Goal: Communication & Community: Ask a question

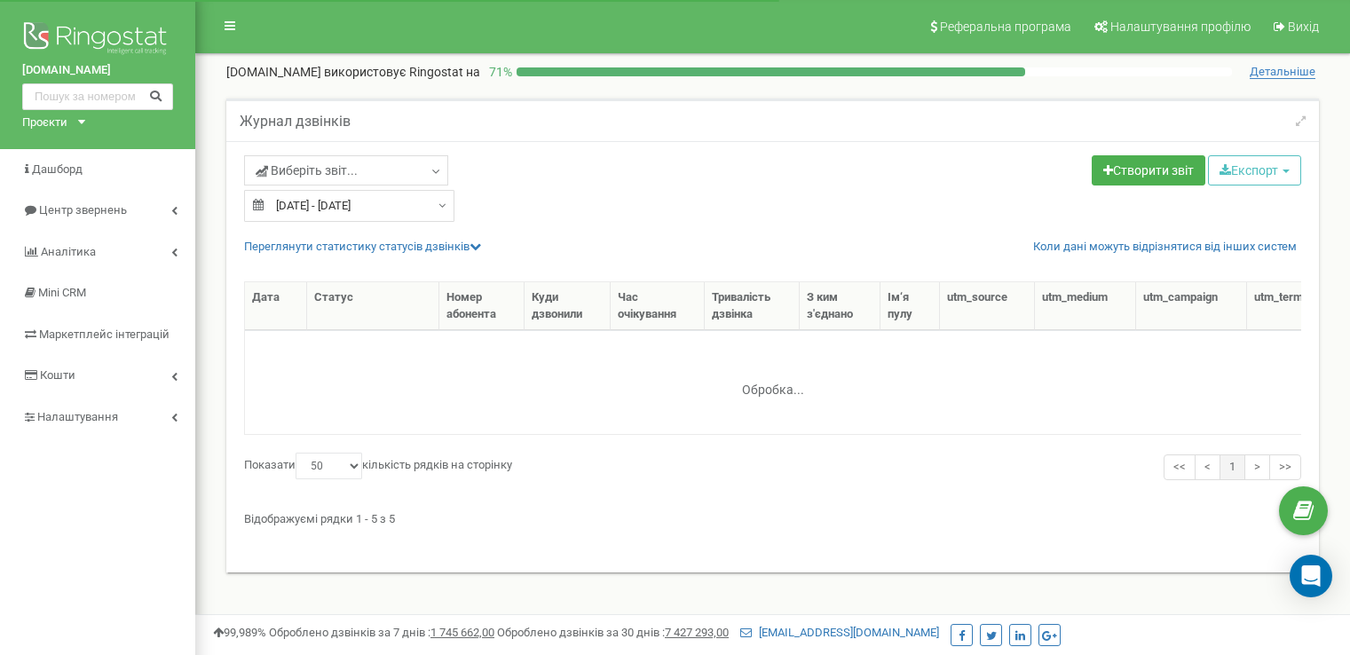
select select "50"
click at [359, 206] on input "[DATE] - [DATE]" at bounding box center [349, 206] width 210 height 32
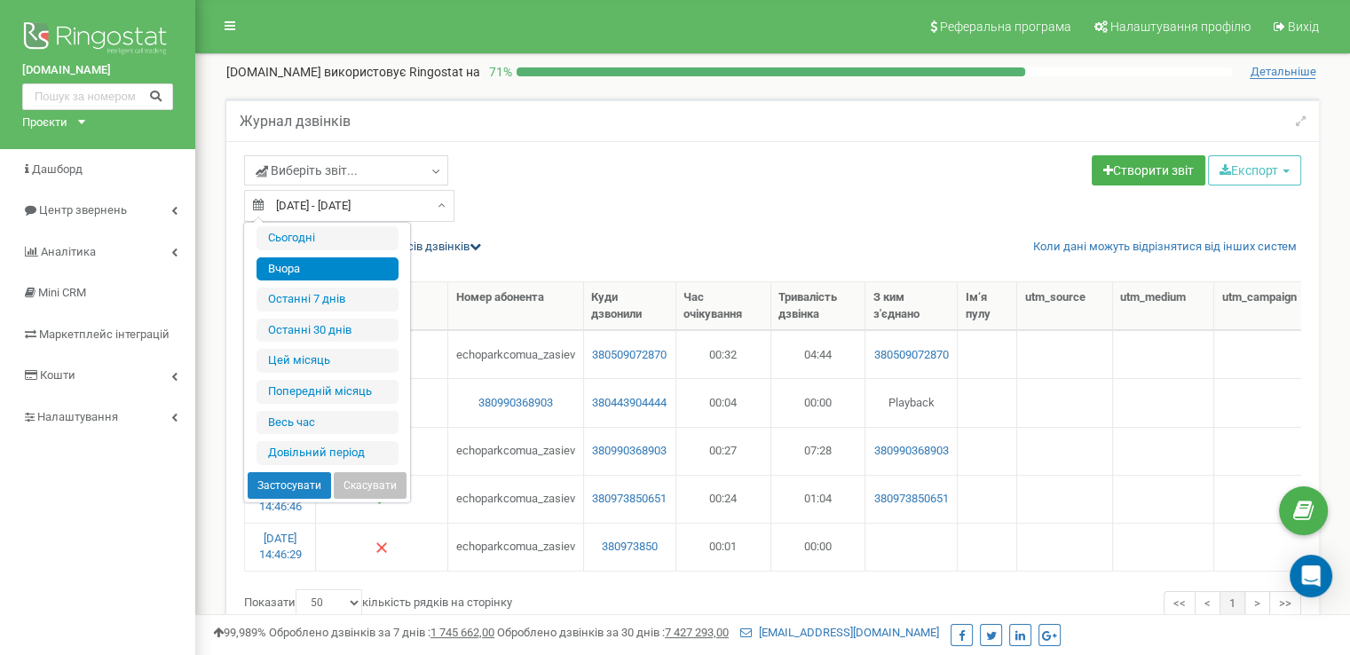
click at [319, 241] on li "Сьогодні" at bounding box center [327, 238] width 142 height 24
type input "23.09.2025 - 23.09.2025"
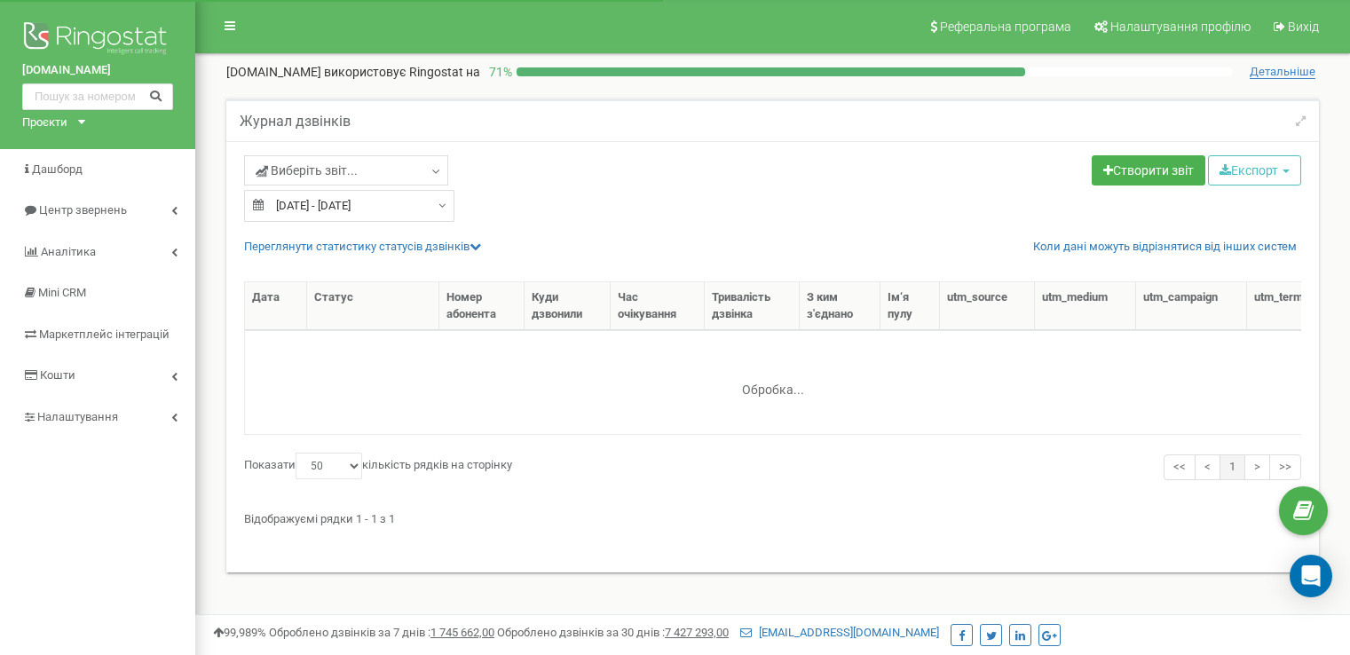
select select "50"
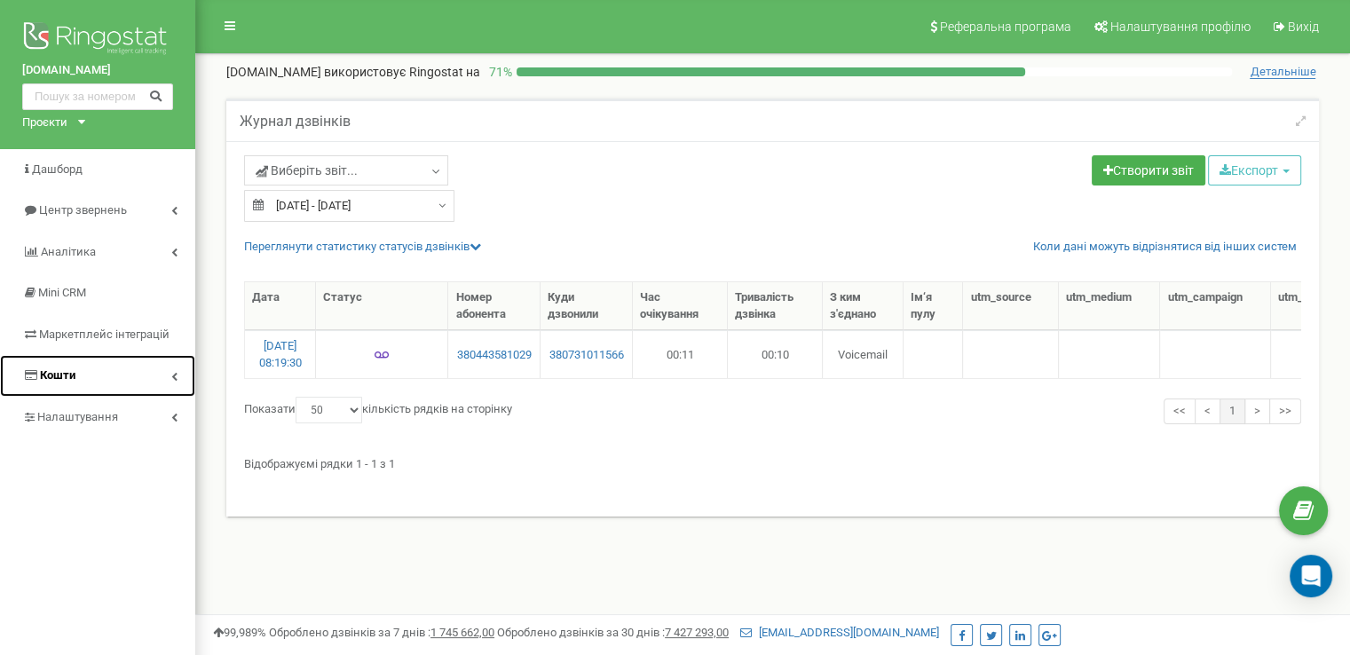
click at [57, 375] on span "Кошти" at bounding box center [57, 374] width 35 height 13
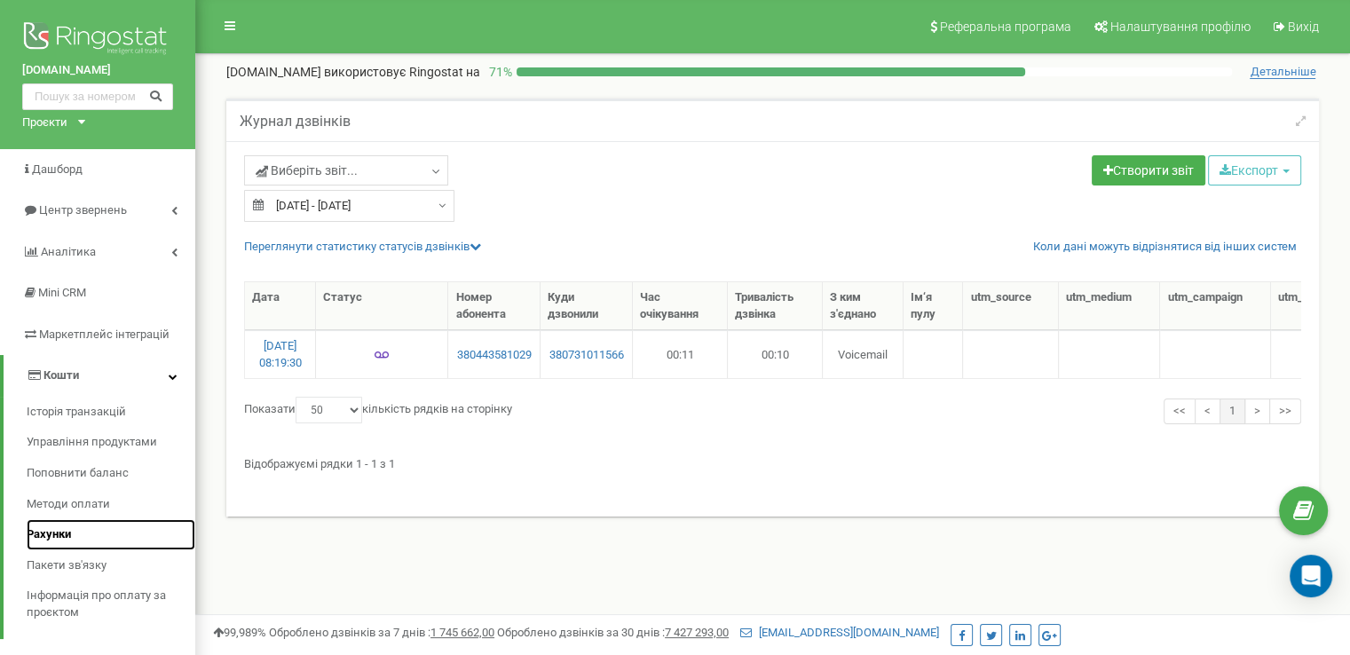
click at [57, 532] on span "Рахунки" at bounding box center [49, 534] width 44 height 17
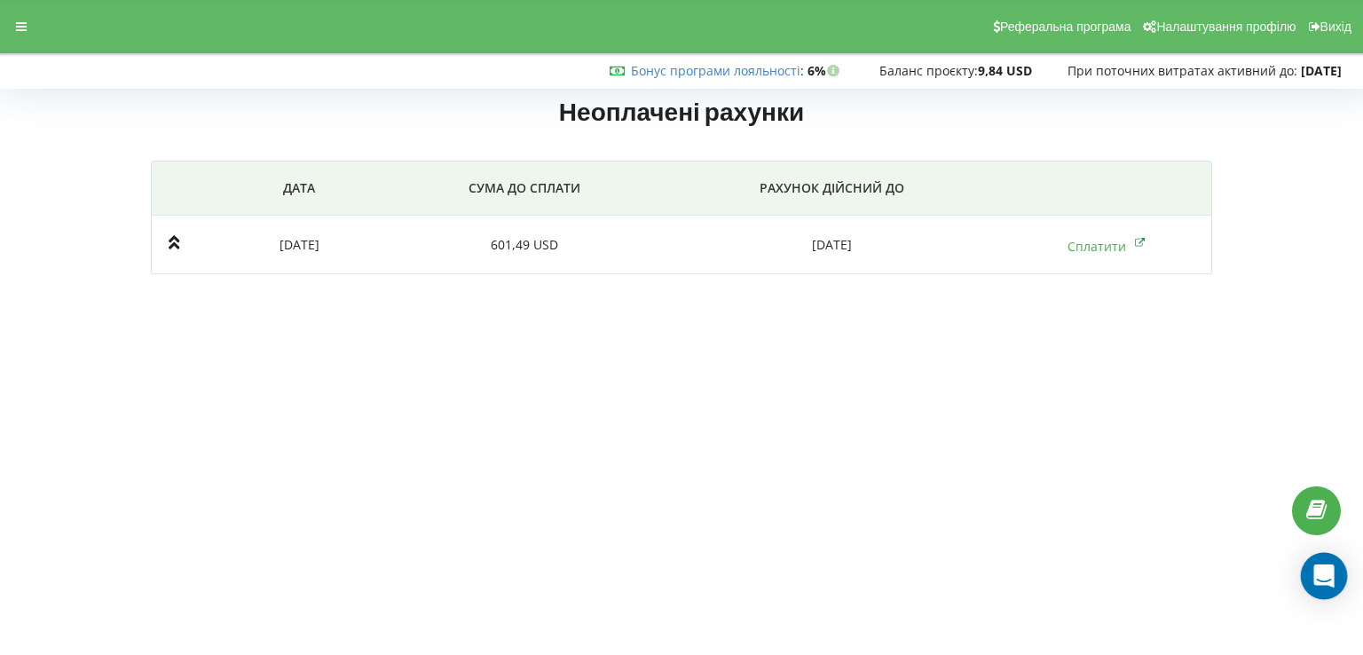
click at [1324, 581] on icon "Open Intercom Messenger" at bounding box center [1323, 575] width 23 height 23
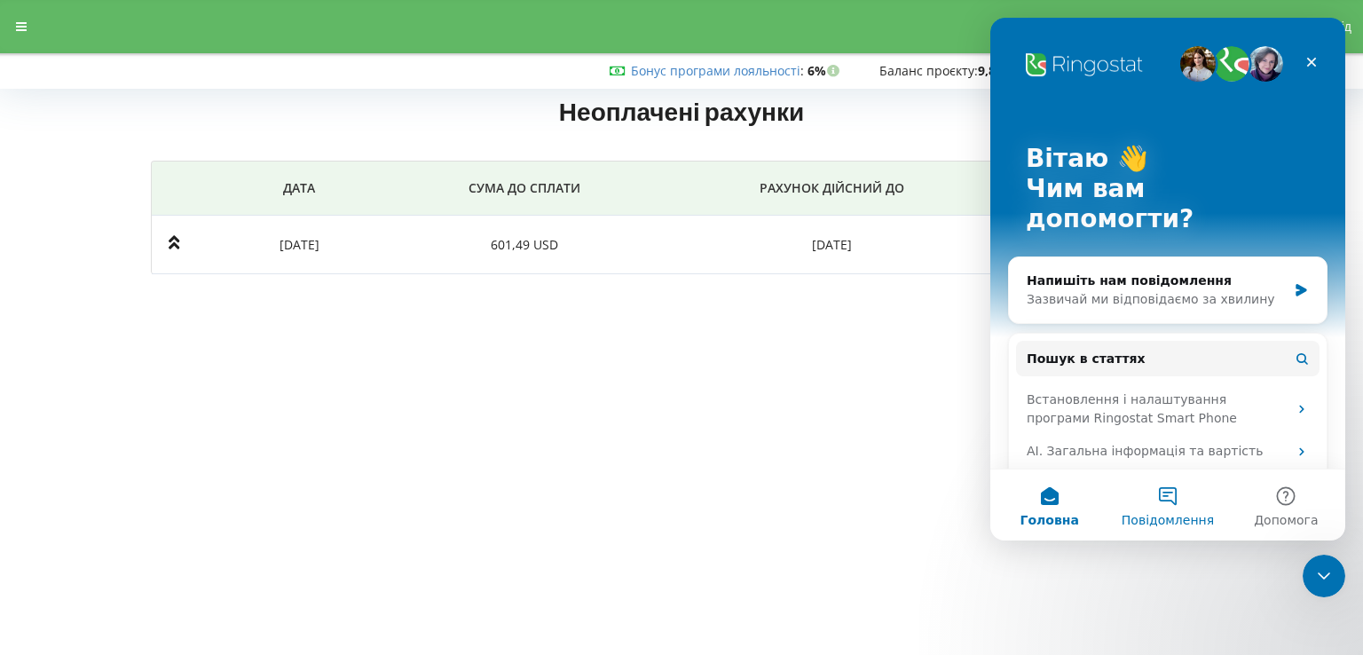
click at [1157, 501] on button "Повідомлення" at bounding box center [1167, 504] width 118 height 71
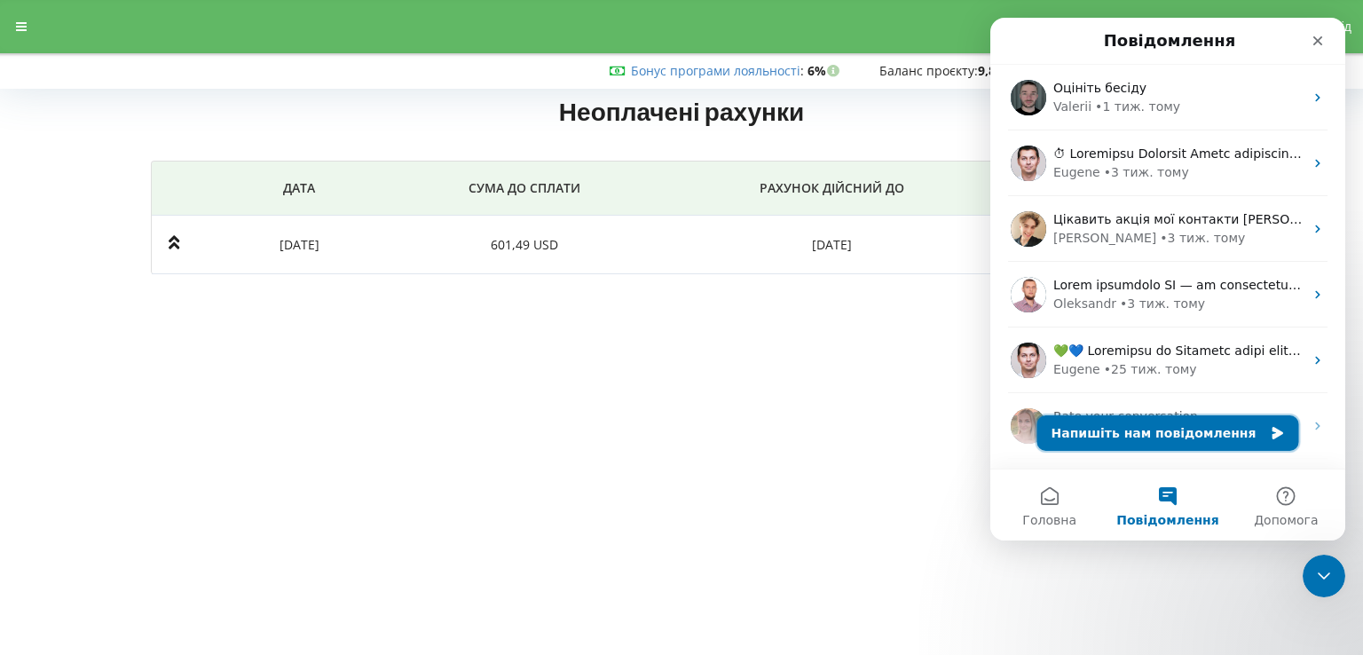
click at [1175, 437] on button "Напишіть нам повідомлення" at bounding box center [1168, 432] width 262 height 35
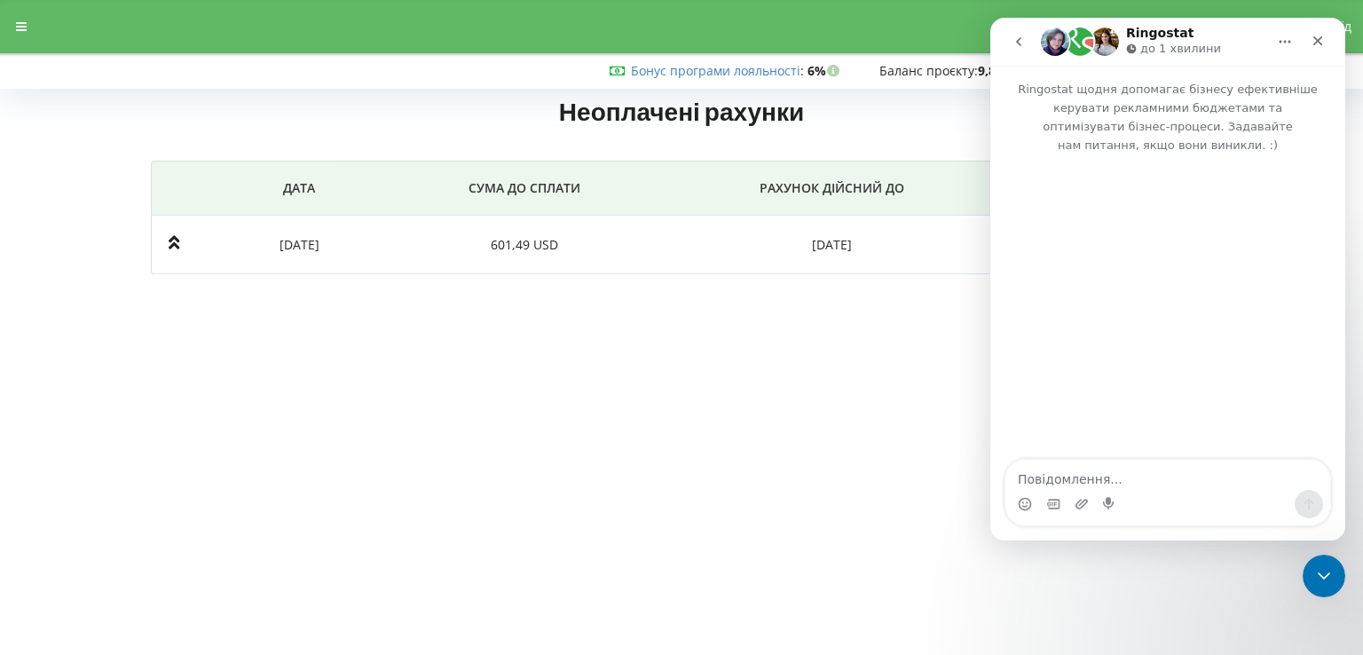
click at [1154, 478] on textarea "Повідомлення..." at bounding box center [1167, 475] width 325 height 30
type textarea "Вітаю! Проект"
click at [15, 35] on div at bounding box center [21, 26] width 32 height 25
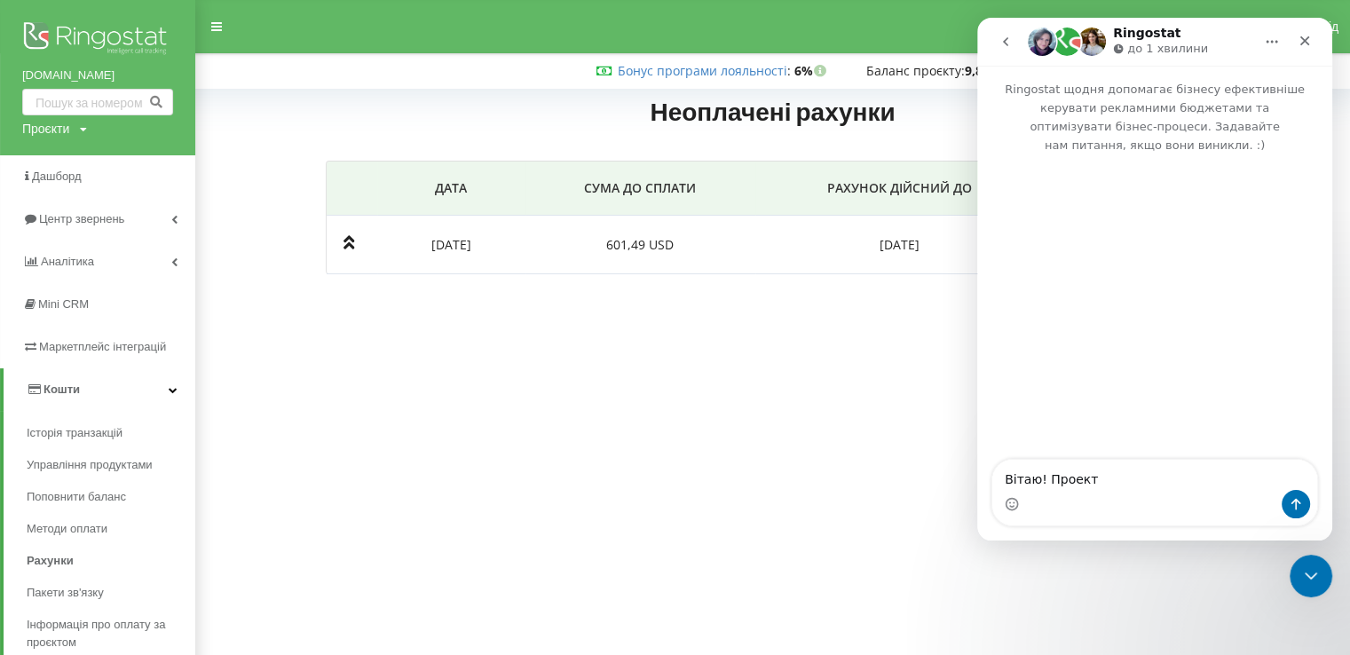
drag, startPoint x: 17, startPoint y: 65, endPoint x: 115, endPoint y: 75, distance: 99.0
click at [115, 75] on div "[DOMAIN_NAME] Проєкти [DOMAIN_NAME] [DOMAIN_NAME]" at bounding box center [97, 77] width 195 height 155
click at [125, 75] on link "[DOMAIN_NAME]" at bounding box center [97, 76] width 151 height 18
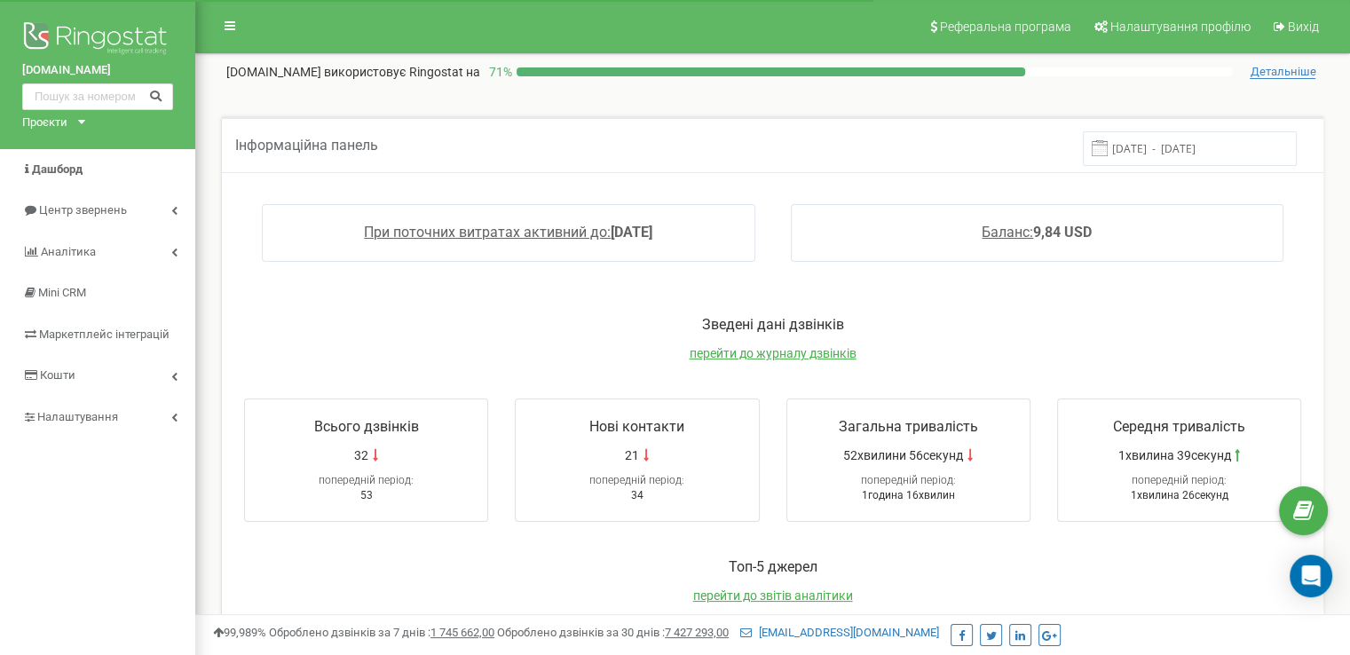
drag, startPoint x: 33, startPoint y: 72, endPoint x: 317, endPoint y: 314, distance: 373.3
click at [317, 315] on p "Зведені дані дзвінків" at bounding box center [772, 325] width 1092 height 20
drag, startPoint x: 15, startPoint y: 58, endPoint x: 59, endPoint y: 65, distance: 44.1
click at [59, 65] on div "[DOMAIN_NAME] Проєкти [DOMAIN_NAME] [DOMAIN_NAME]" at bounding box center [97, 74] width 195 height 149
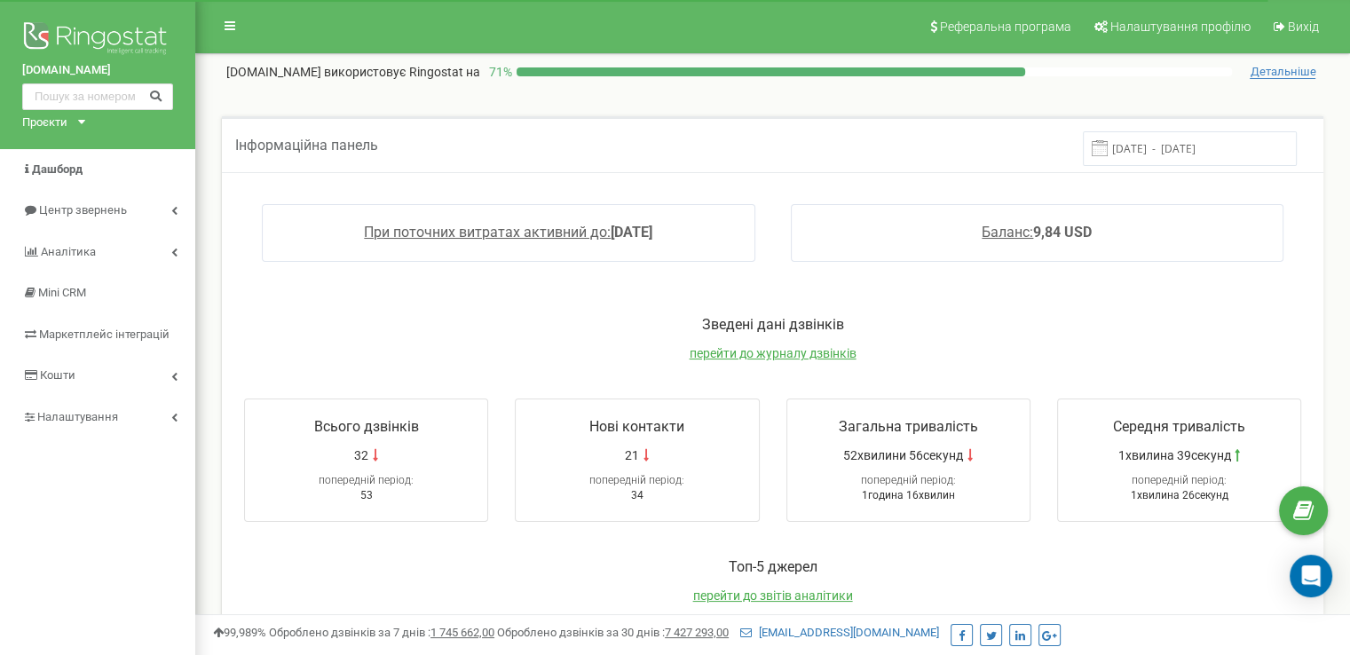
drag, startPoint x: 8, startPoint y: 67, endPoint x: 129, endPoint y: 73, distance: 120.8
click at [129, 73] on div "[DOMAIN_NAME] Проєкти [DOMAIN_NAME] [DOMAIN_NAME]" at bounding box center [97, 74] width 195 height 149
copy link "[DOMAIN_NAME]"
click at [1323, 572] on div "Open Intercom Messenger" at bounding box center [1311, 576] width 47 height 47
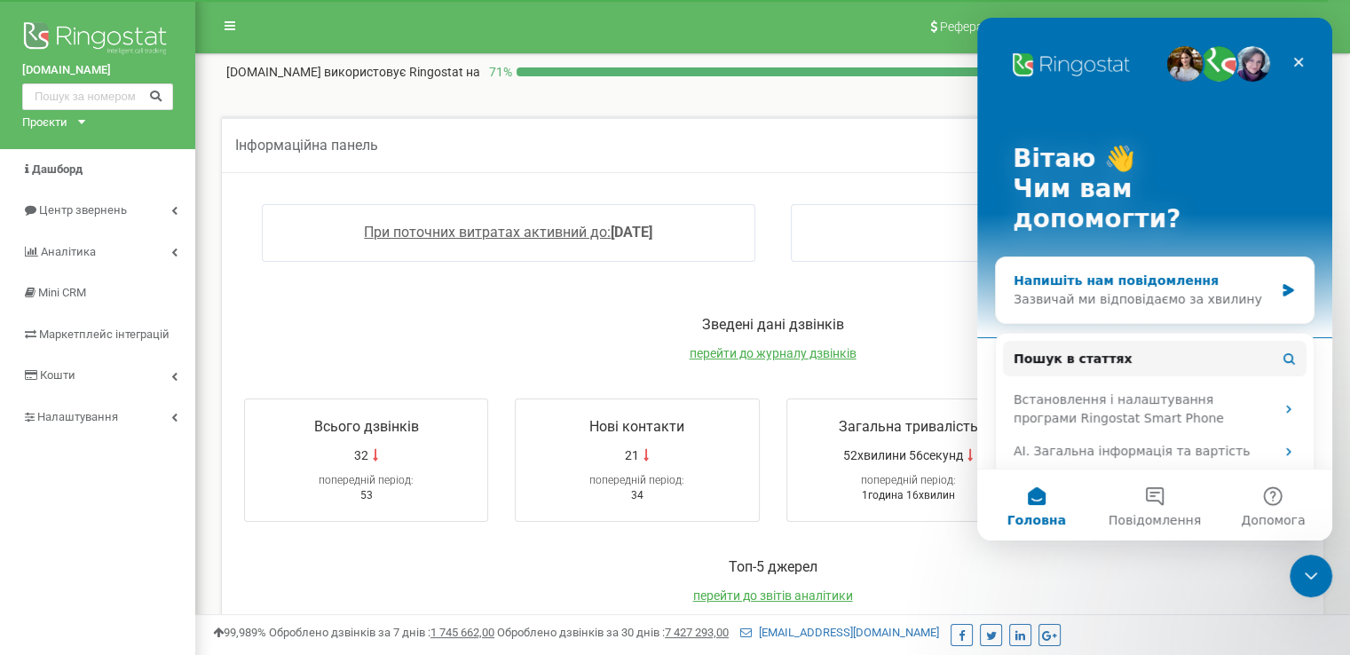
click at [1161, 272] on div "Напишіть нам повідомлення" at bounding box center [1143, 281] width 260 height 19
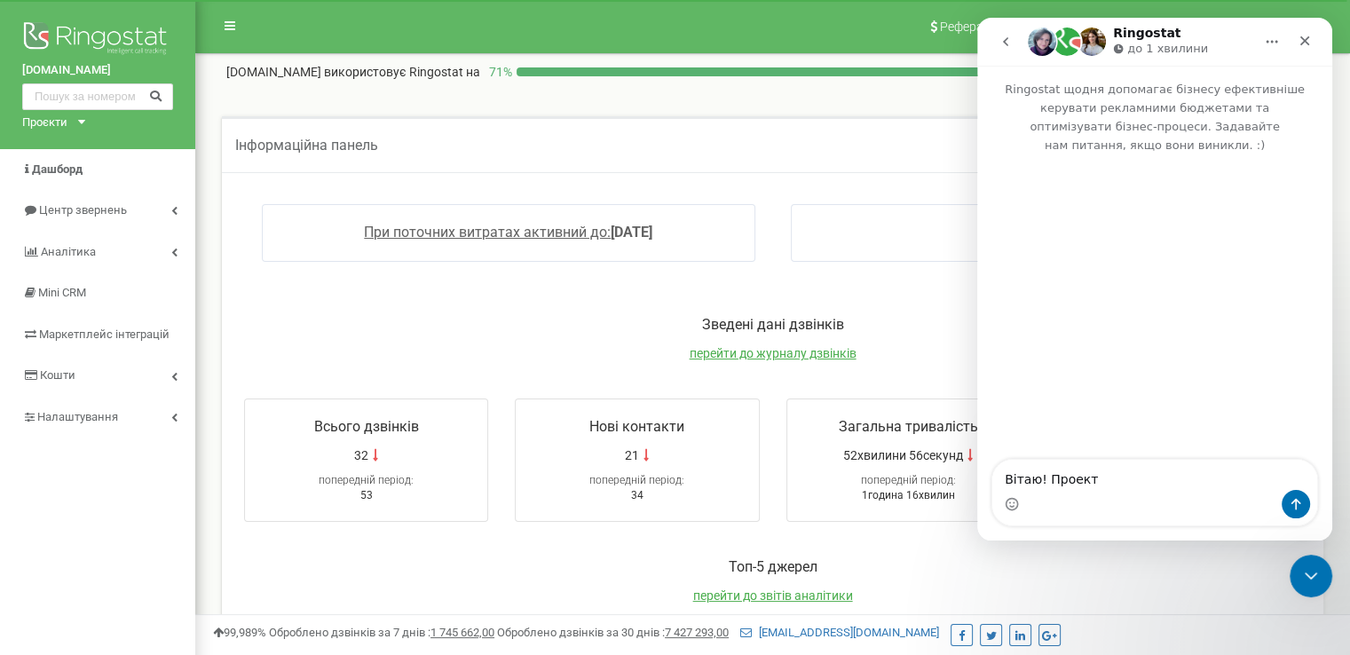
type textarea "Вітаю! Проект [DOMAIN_NAME]"
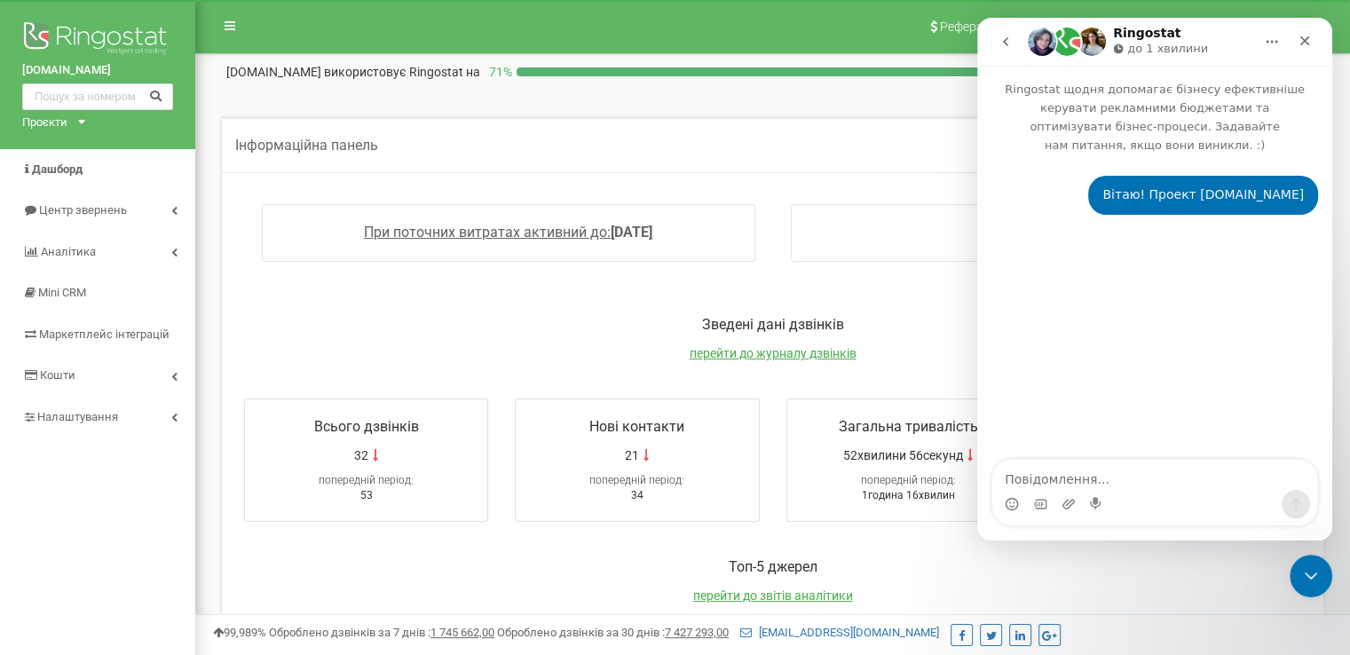
click at [1076, 477] on textarea "Повідомлення..." at bounding box center [1154, 475] width 325 height 30
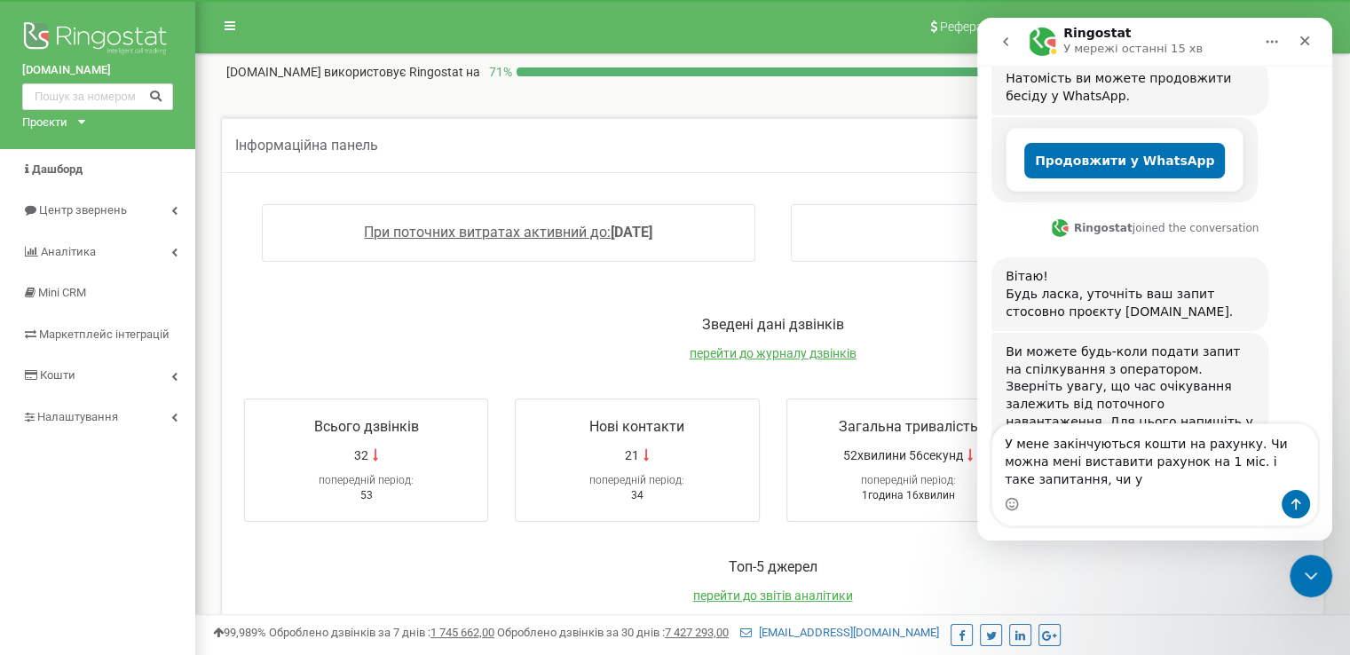
scroll to position [323, 0]
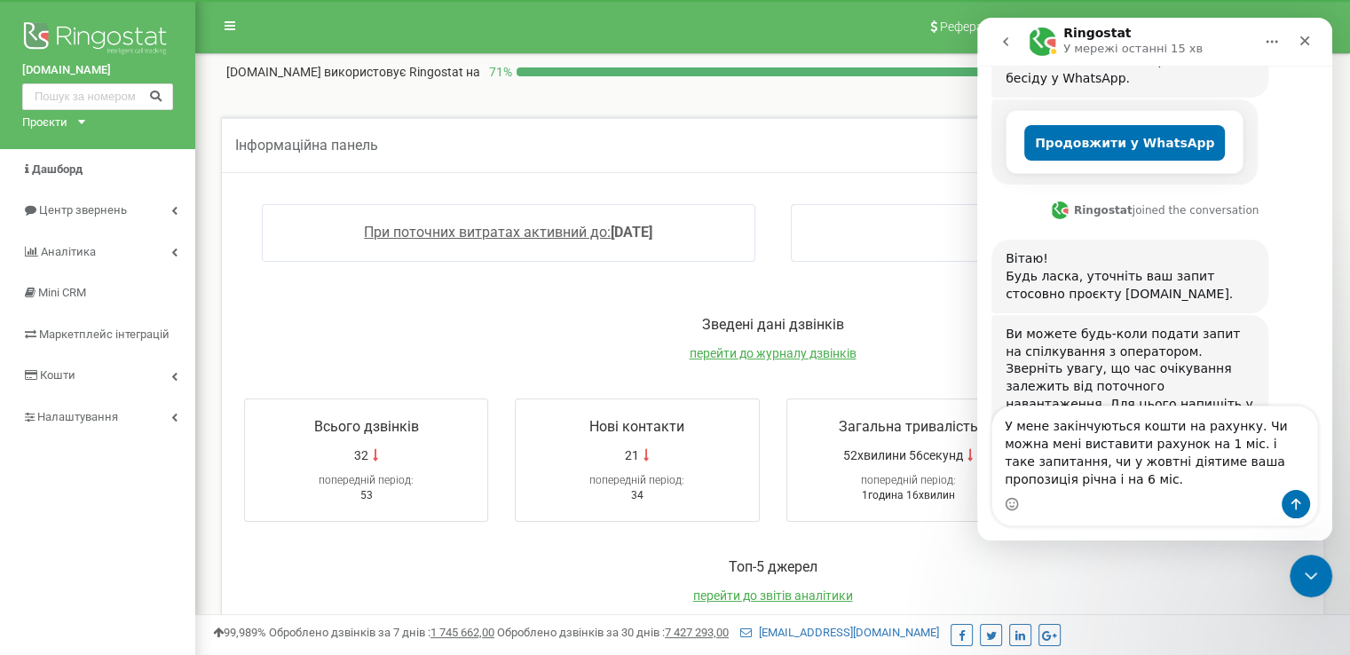
type textarea "У мене закінчуються кошти на рахунку. Чи можна мені виставити рахунок на 1 міс.…"
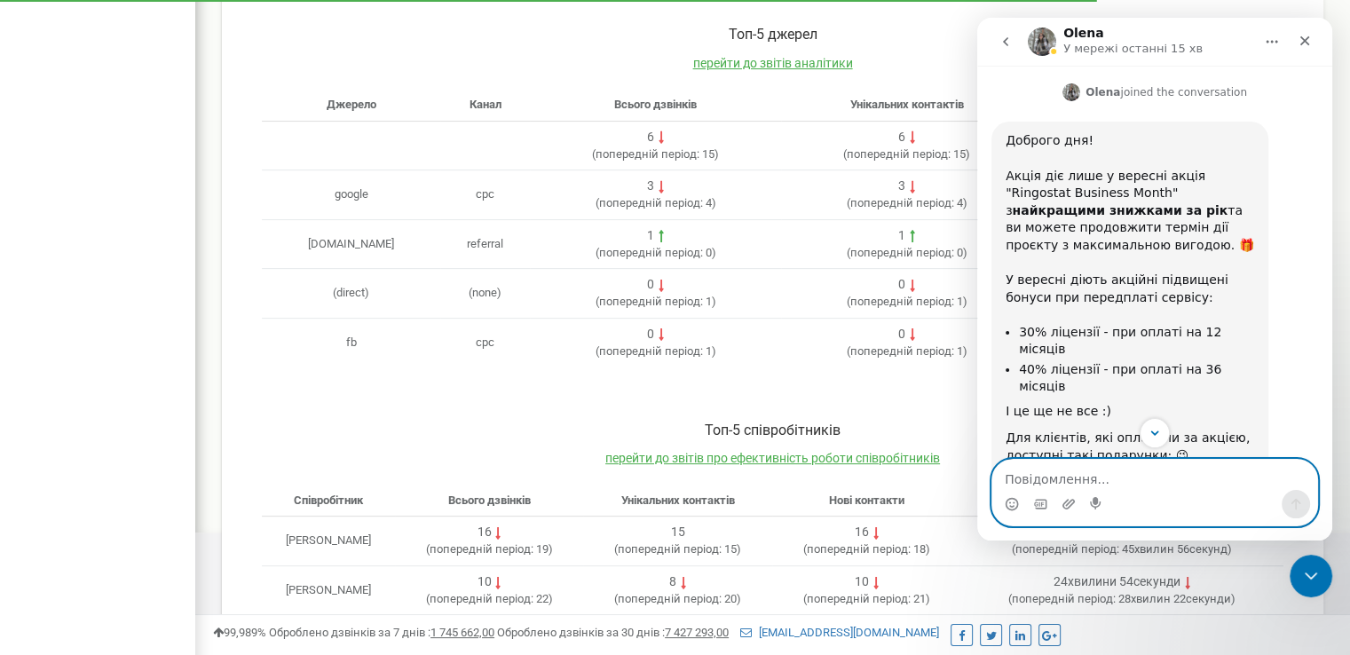
scroll to position [641, 0]
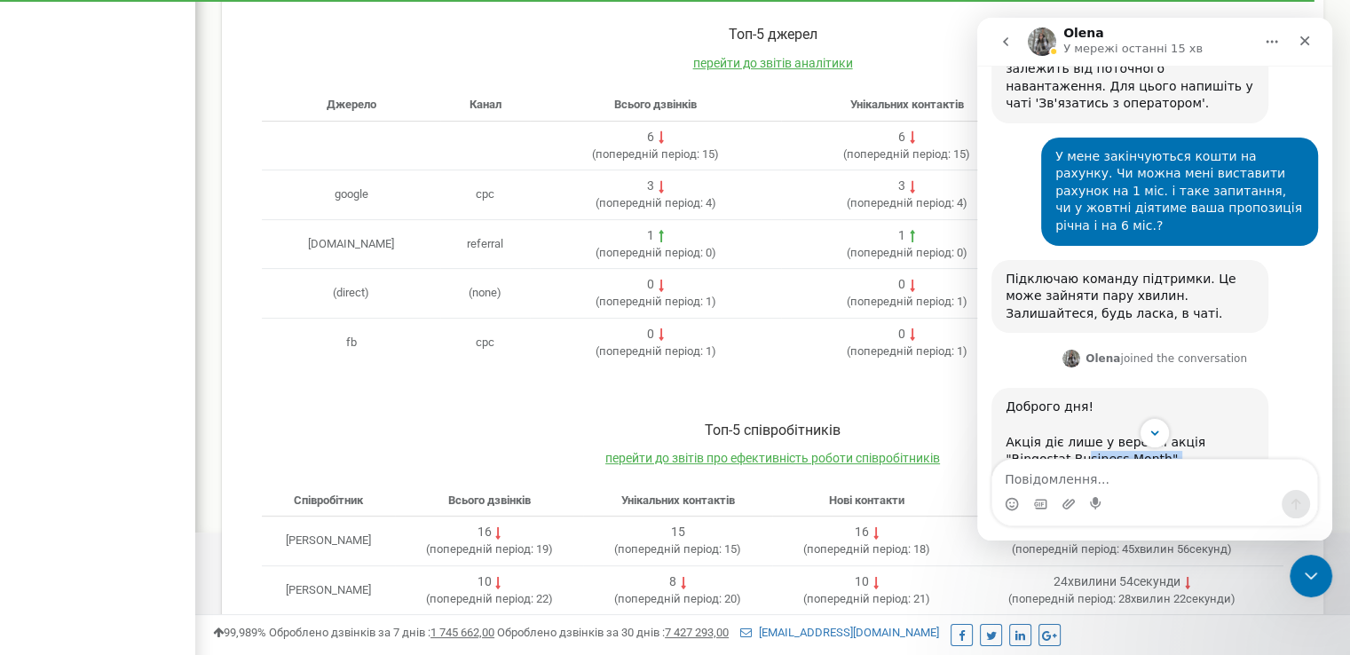
drag, startPoint x: 1071, startPoint y: 390, endPoint x: 1140, endPoint y: 402, distance: 70.2
click at [1140, 402] on div "Доброго дня! Акція діє лише у вересні акція "Ringostat Business Month" з найкра…" at bounding box center [1129, 467] width 248 height 139
click at [1071, 469] on b "найкращими знижками за рік" at bounding box center [1120, 476] width 216 height 14
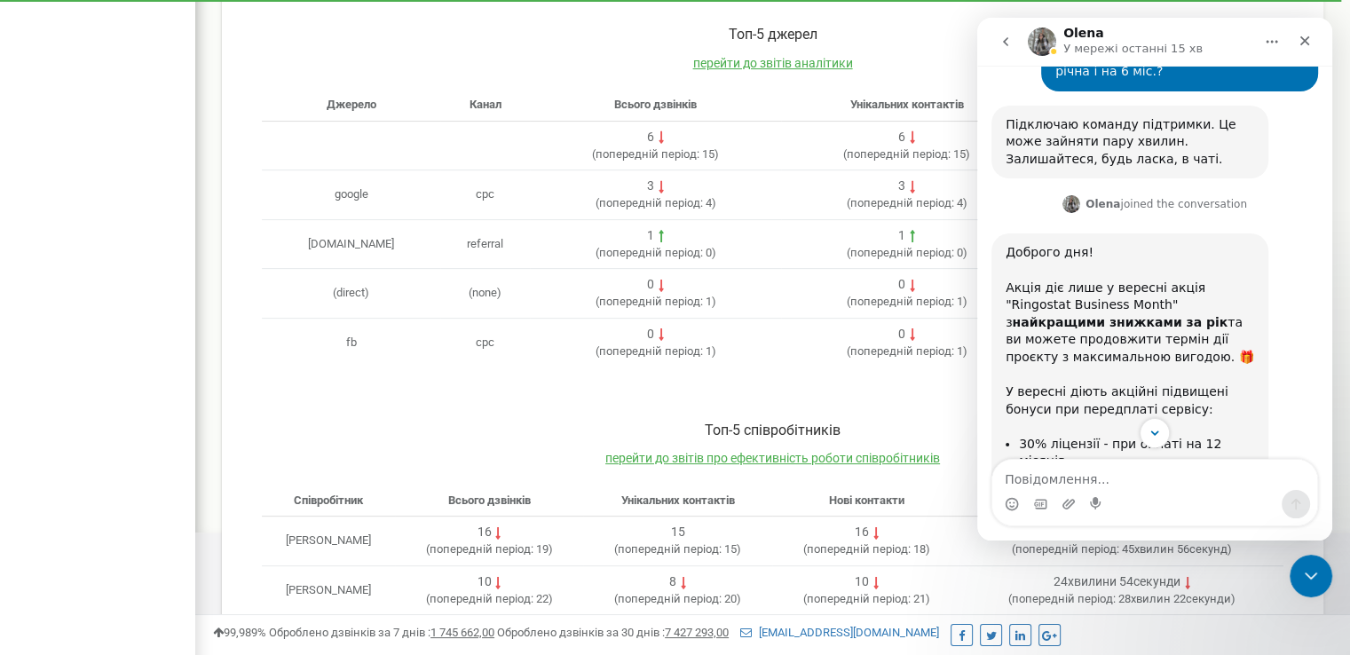
scroll to position [818, 0]
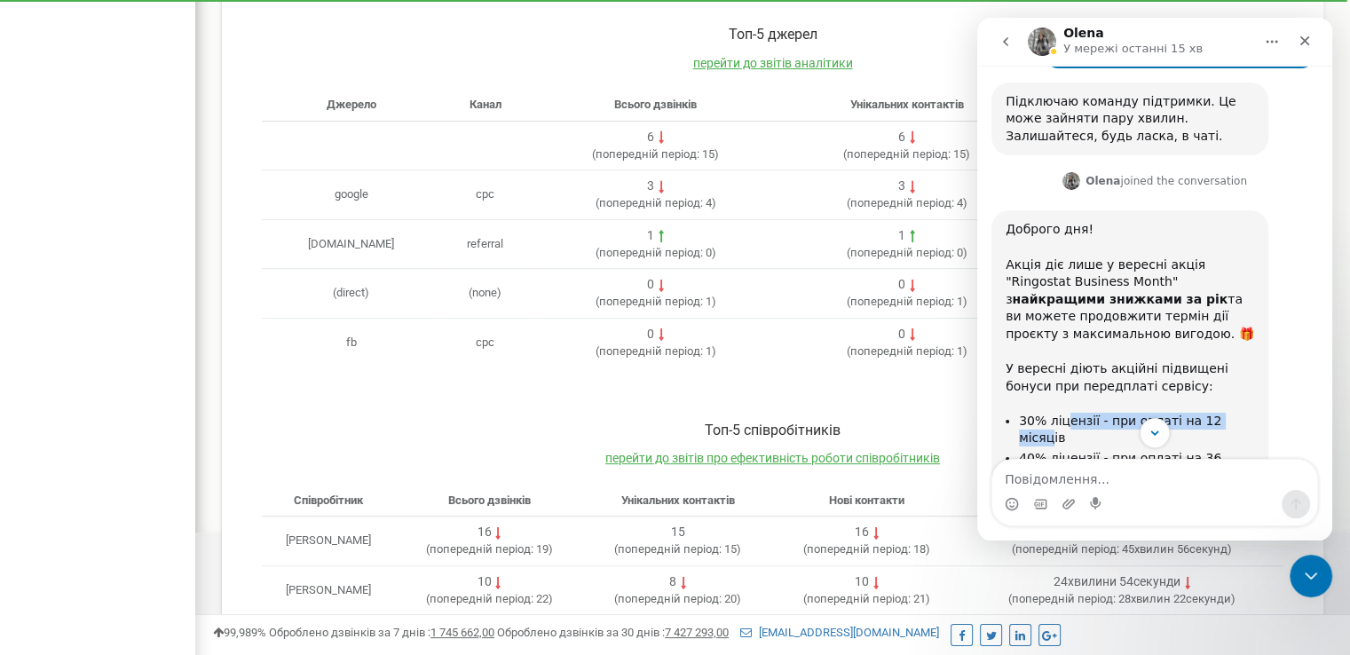
drag, startPoint x: 1059, startPoint y: 343, endPoint x: 1227, endPoint y: 349, distance: 168.7
click at [1227, 413] on li "30% ліцензії - при оплаті на 12 місяців" at bounding box center [1136, 429] width 235 height 33
drag, startPoint x: 1044, startPoint y: 368, endPoint x: 1065, endPoint y: 368, distance: 20.4
click at [1065, 450] on li "40% ліцензії - при оплаті на 36 місяців" at bounding box center [1136, 466] width 235 height 33
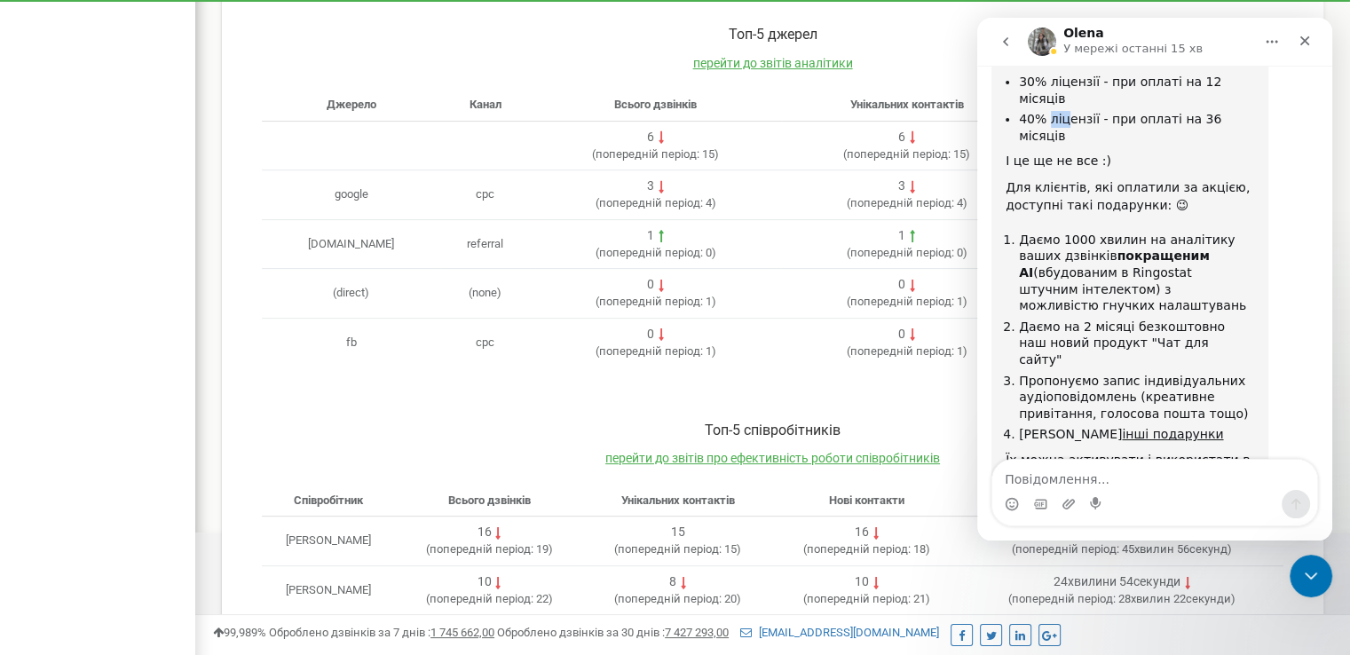
scroll to position [1173, 0]
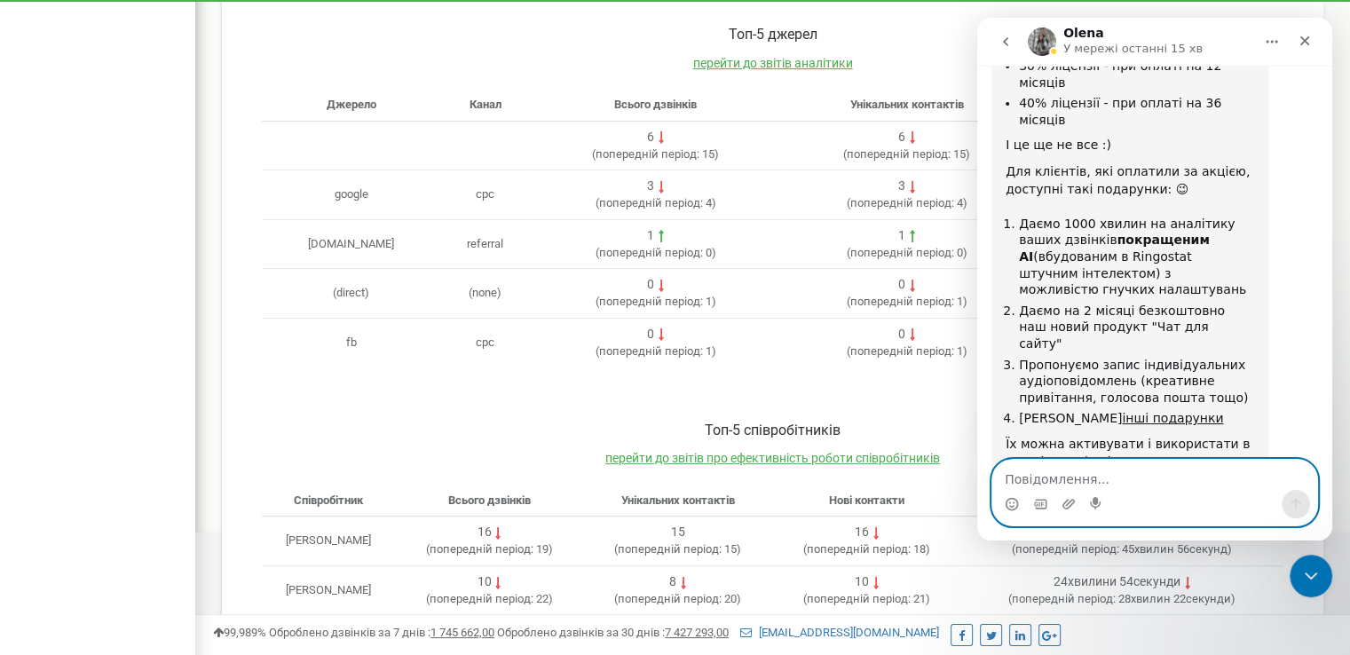
click at [1034, 478] on textarea "Повідомлення..." at bounding box center [1154, 475] width 325 height 30
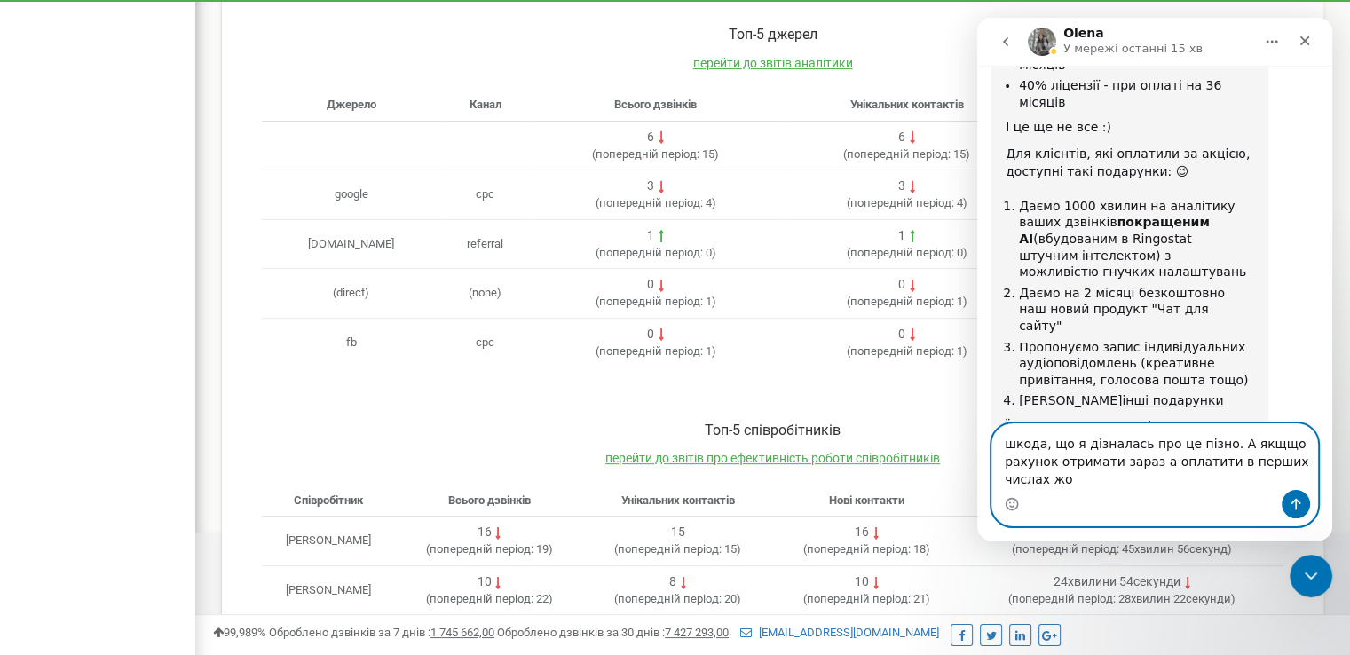
scroll to position [1209, 0]
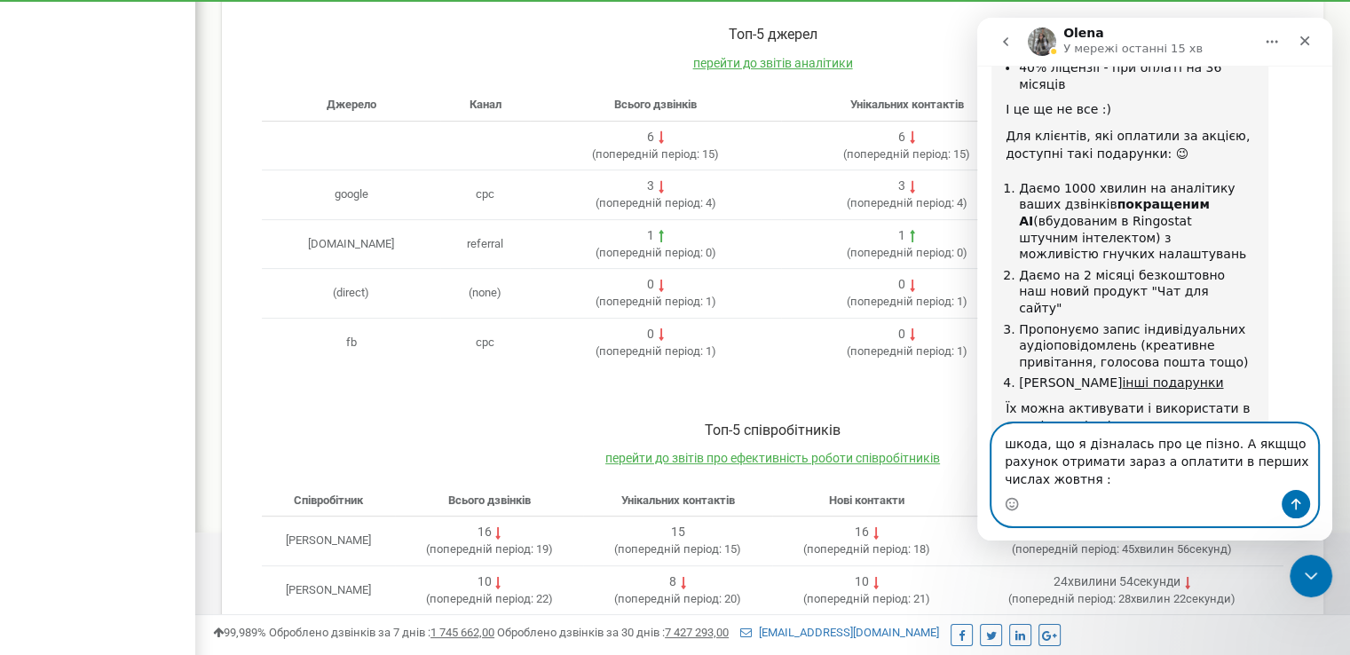
type textarea "шкода, що я дізналась про це пізно. А якщщо рахунок отримати зараз а оплатити в…"
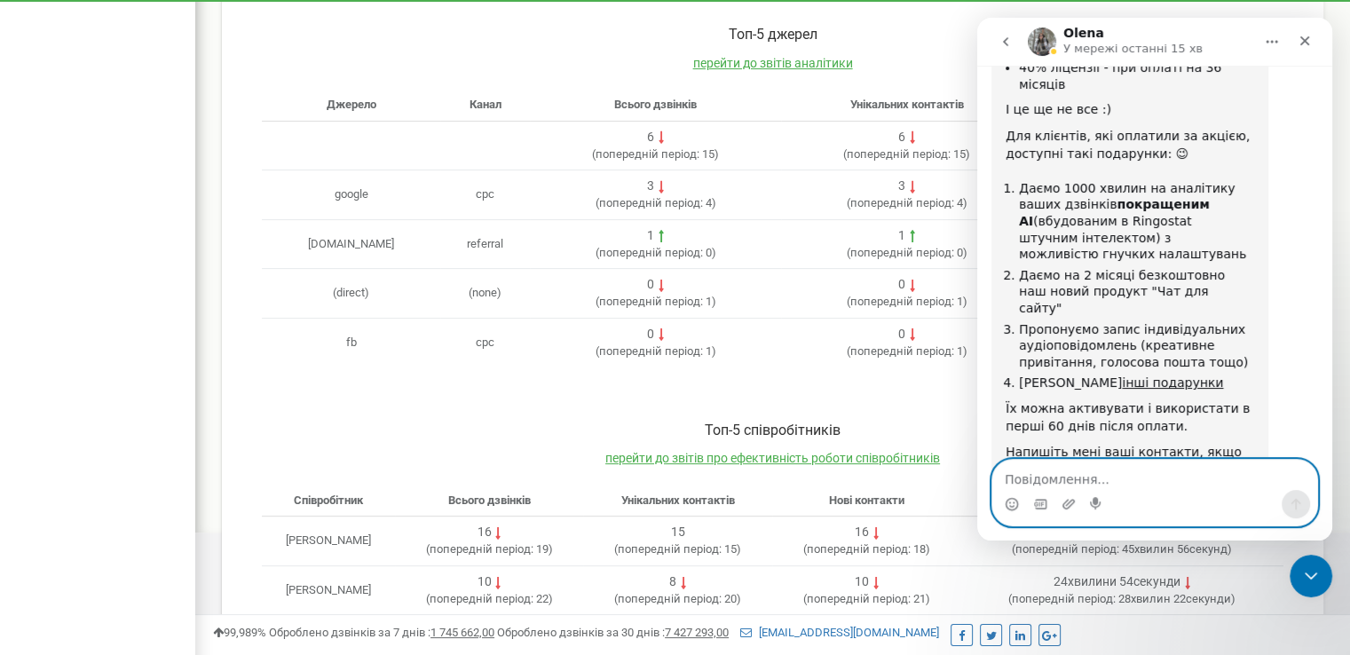
scroll to position [1261, 0]
